Goal: Navigation & Orientation: Find specific page/section

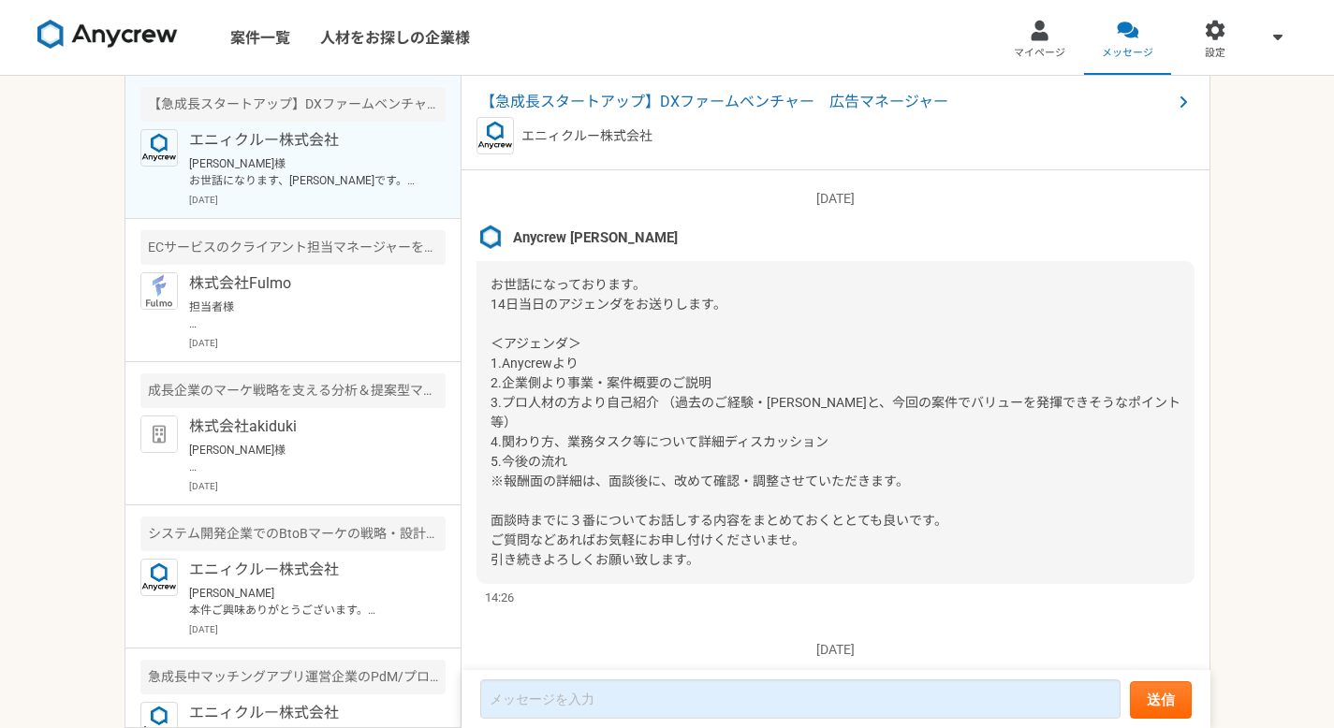
scroll to position [2309, 0]
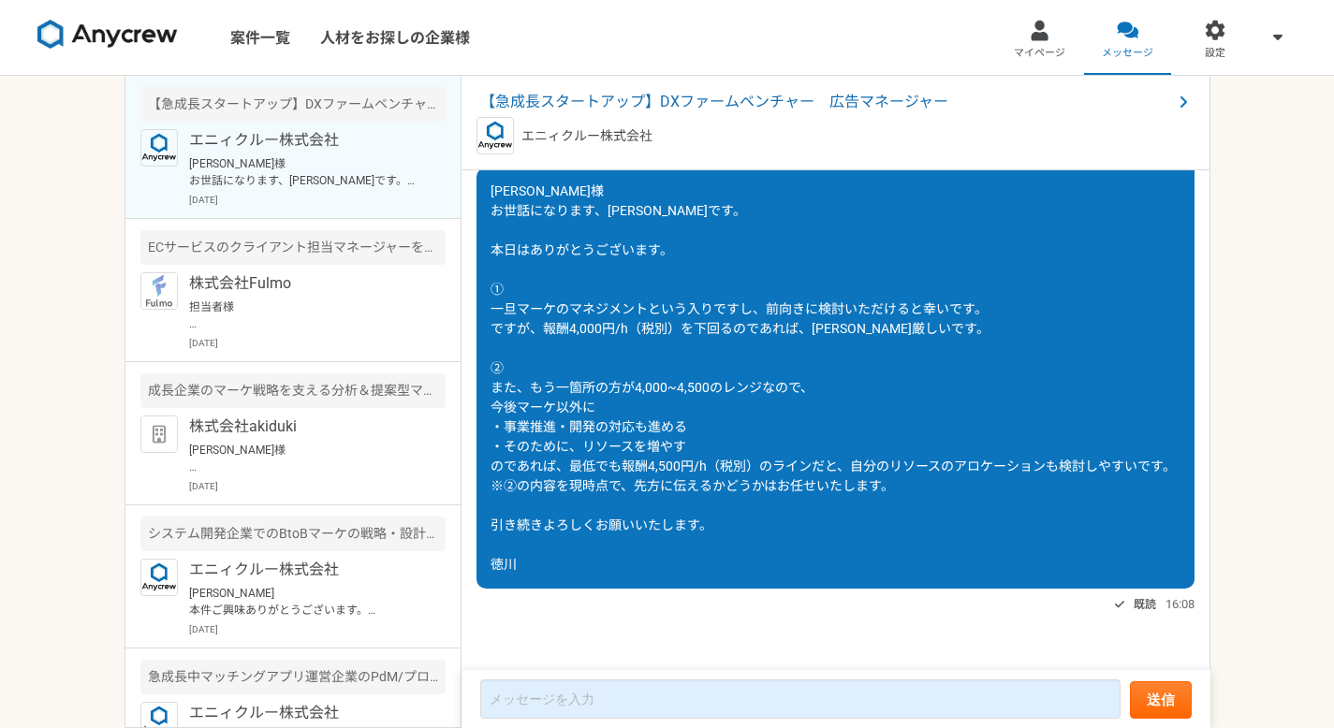
click at [109, 42] on img at bounding box center [107, 35] width 140 height 30
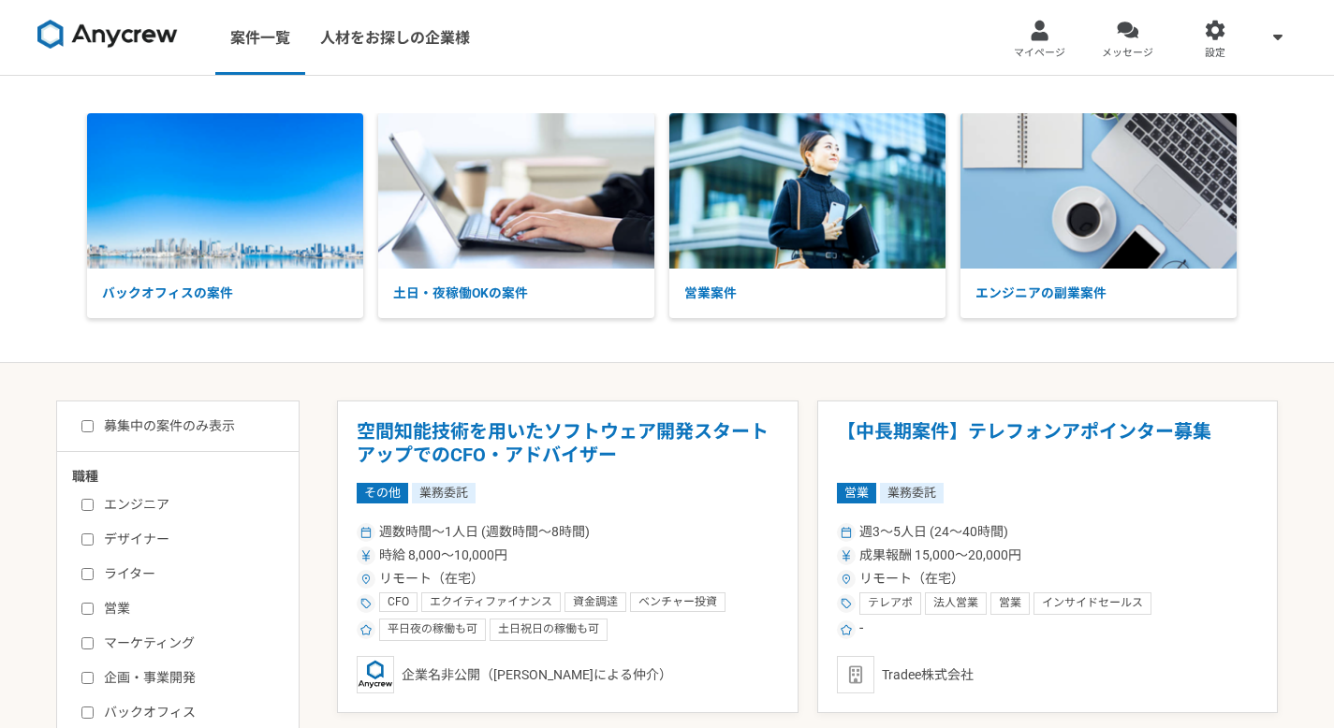
click at [106, 34] on img at bounding box center [107, 35] width 140 height 30
